Goal: Task Accomplishment & Management: Complete application form

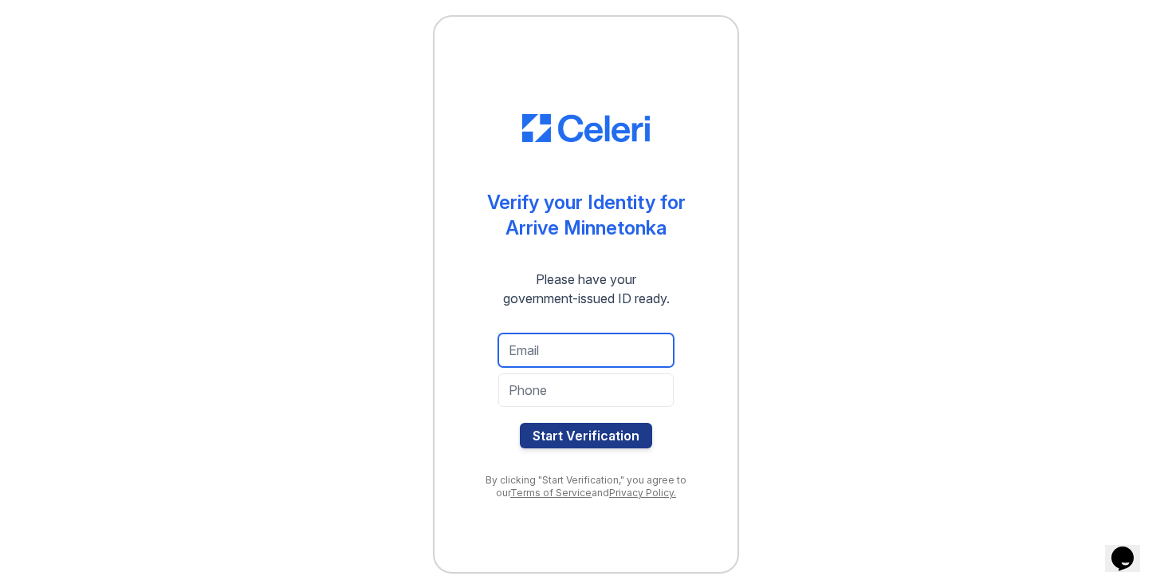
click at [606, 366] on input "email" at bounding box center [585, 349] width 175 height 33
click at [609, 365] on input "email" at bounding box center [585, 349] width 175 height 33
type input "[EMAIL_ADDRESS][DOMAIN_NAME]"
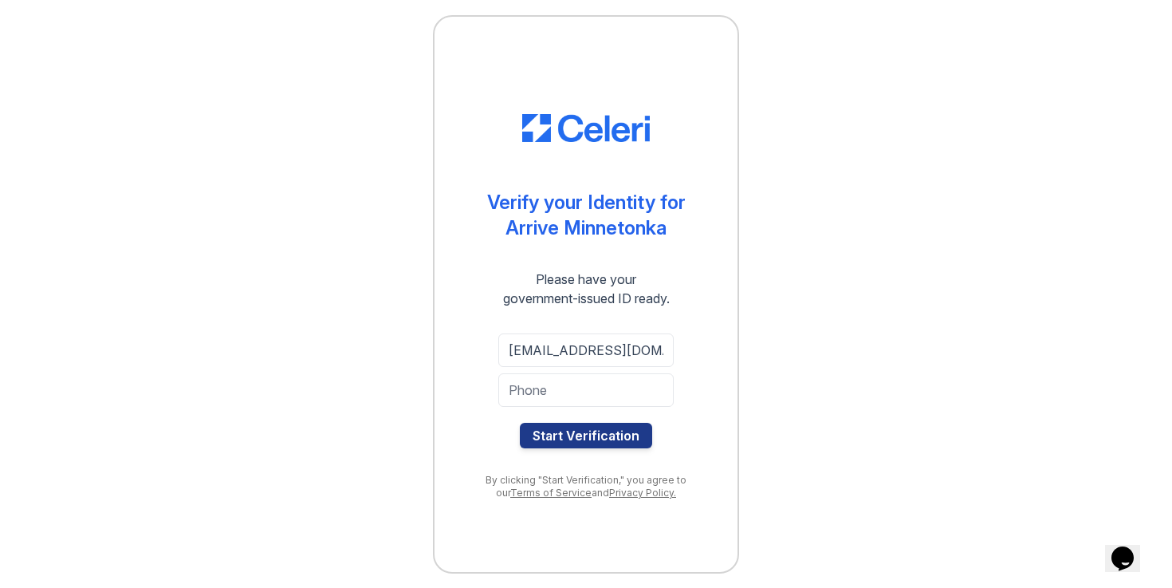
click at [604, 415] on div at bounding box center [585, 415] width 175 height 16
click at [604, 405] on input "tel" at bounding box center [585, 389] width 175 height 33
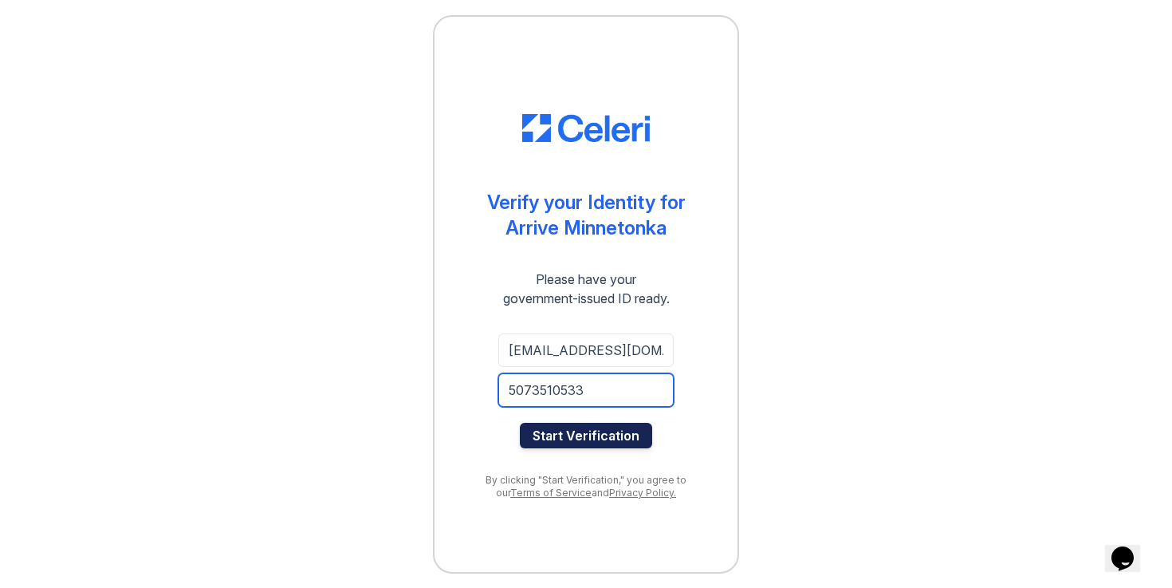
type input "5073510533"
click at [632, 437] on button "Start Verification" at bounding box center [586, 436] width 132 height 26
